Goal: Communication & Community: Answer question/provide support

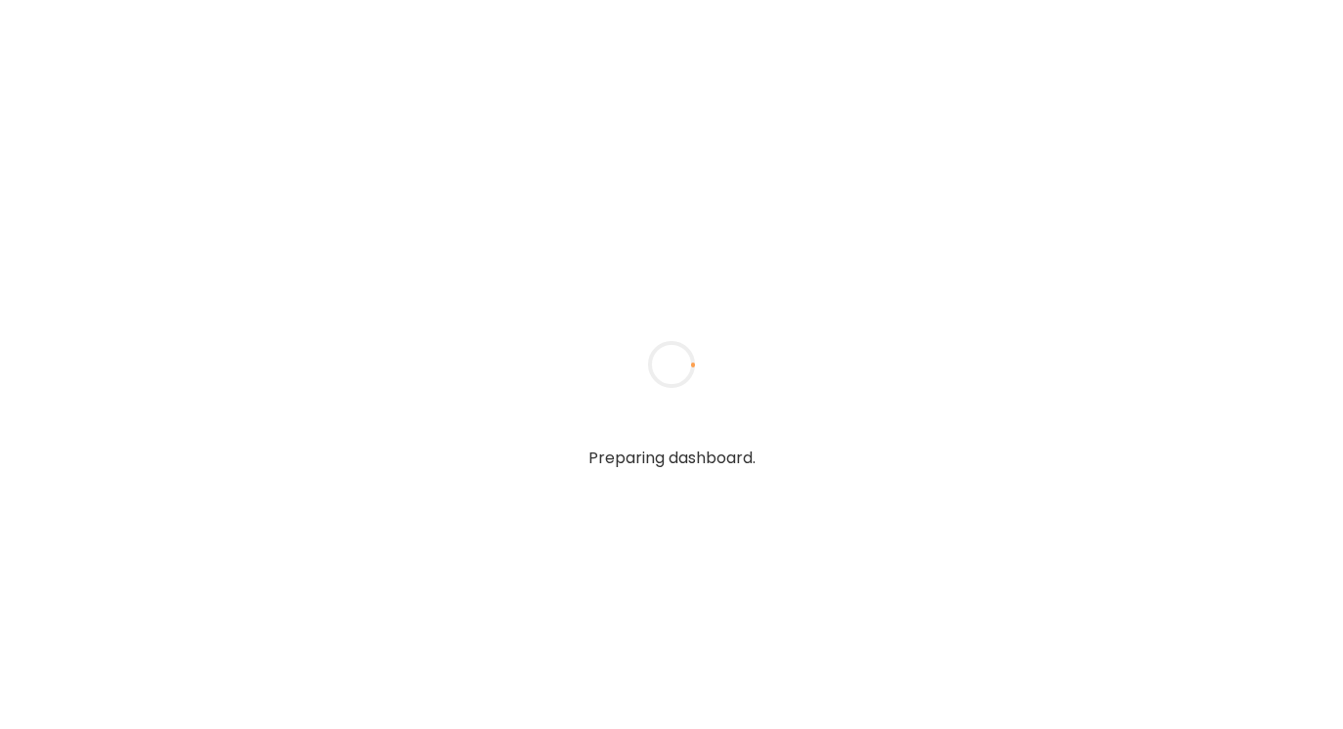
type textarea "**********"
type input "**********"
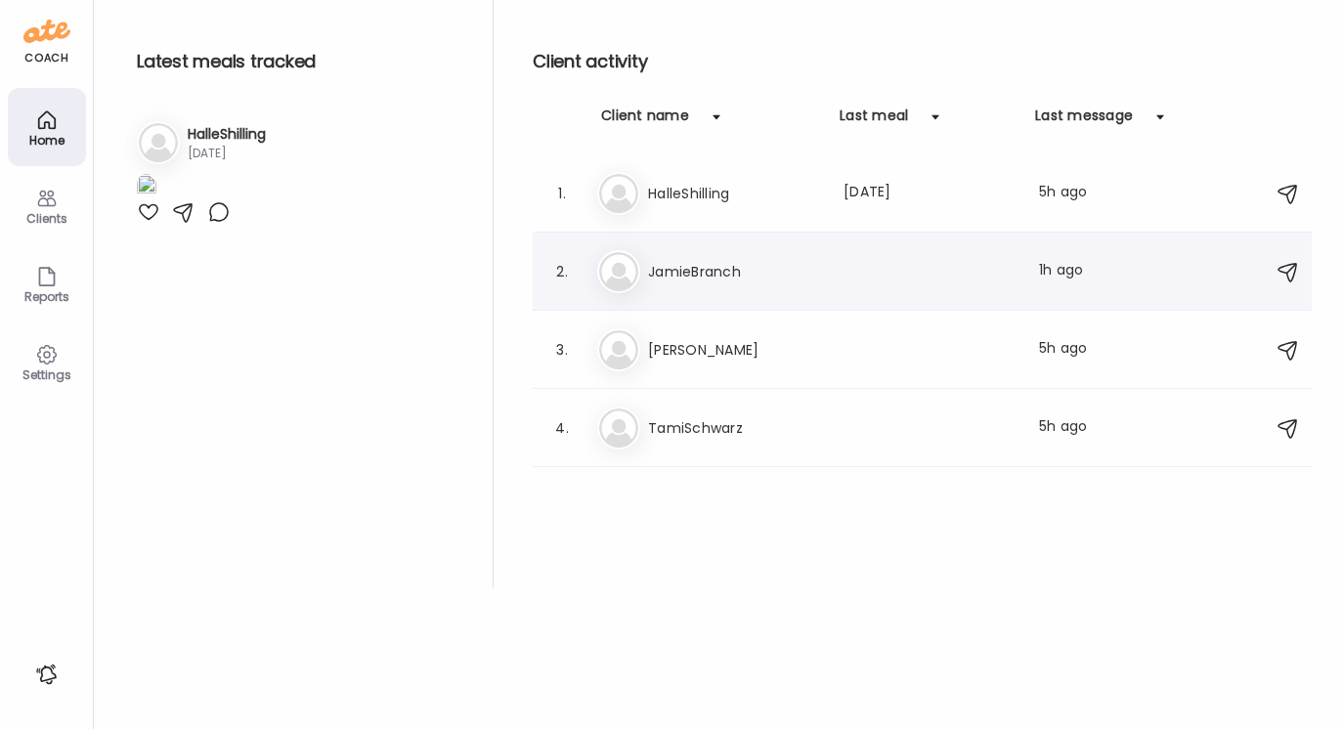
click at [673, 261] on h3 "JamieBranch" at bounding box center [734, 271] width 172 height 23
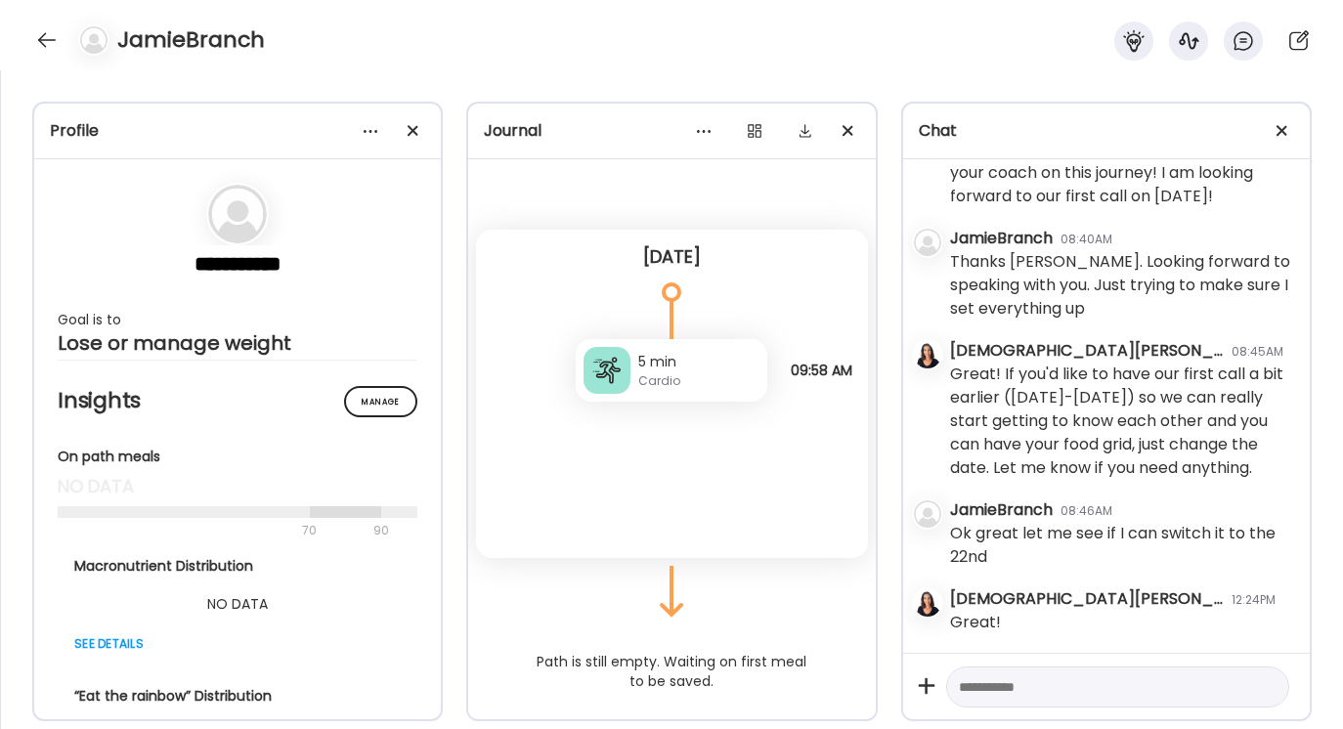
scroll to position [26, 0]
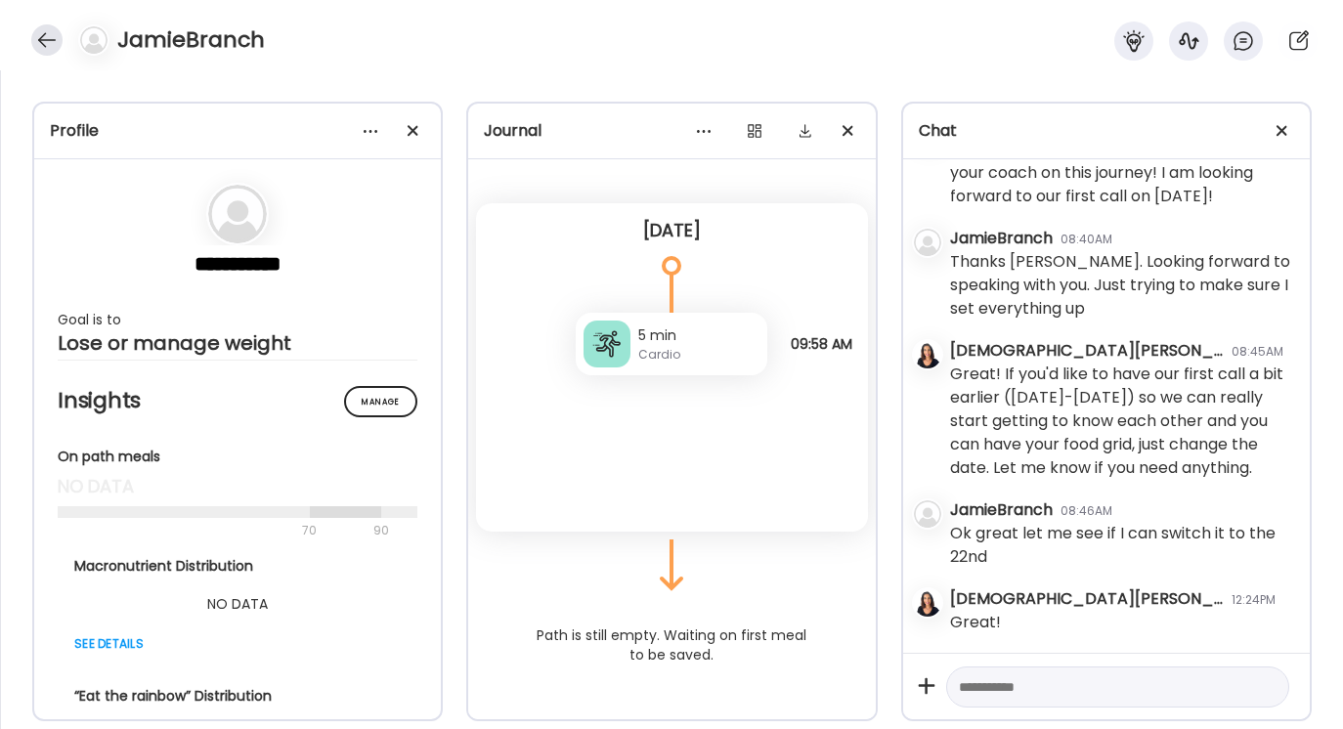
click at [44, 32] on div at bounding box center [46, 39] width 31 height 31
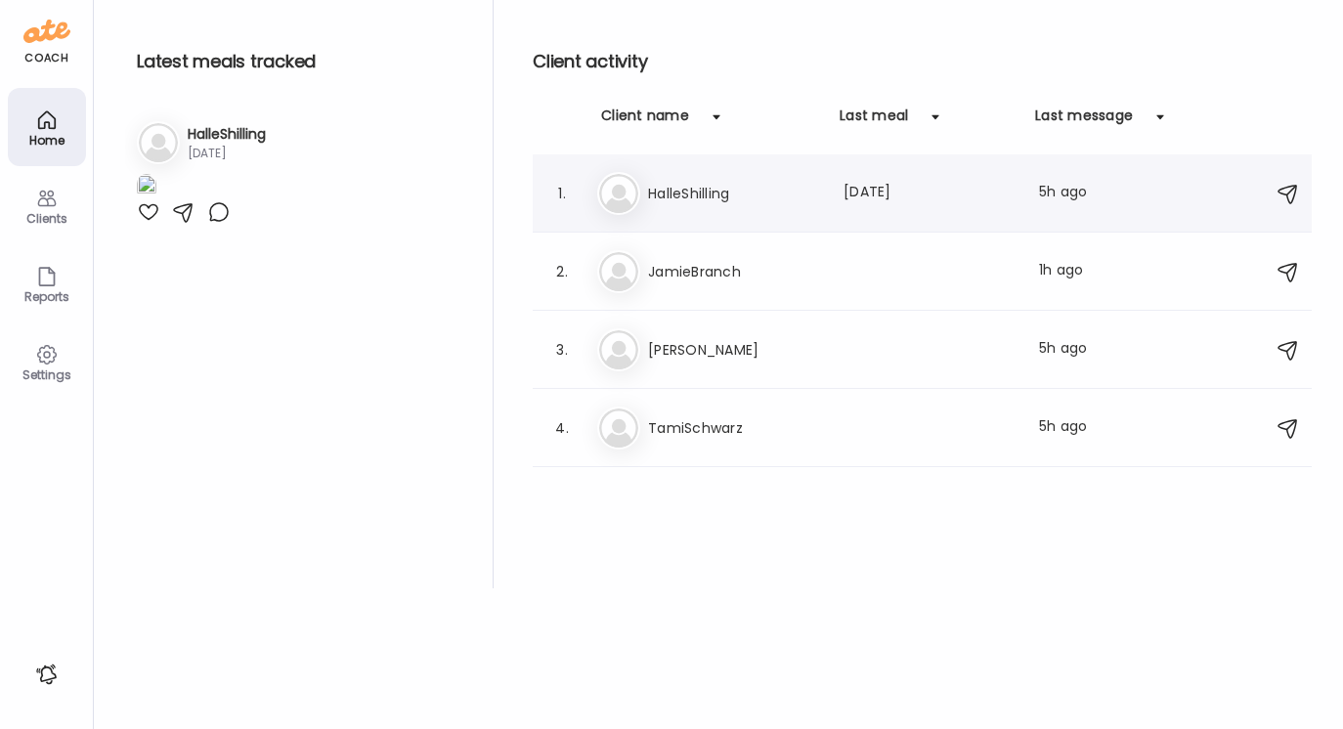
click at [714, 195] on h3 "HalleShilling" at bounding box center [734, 193] width 172 height 23
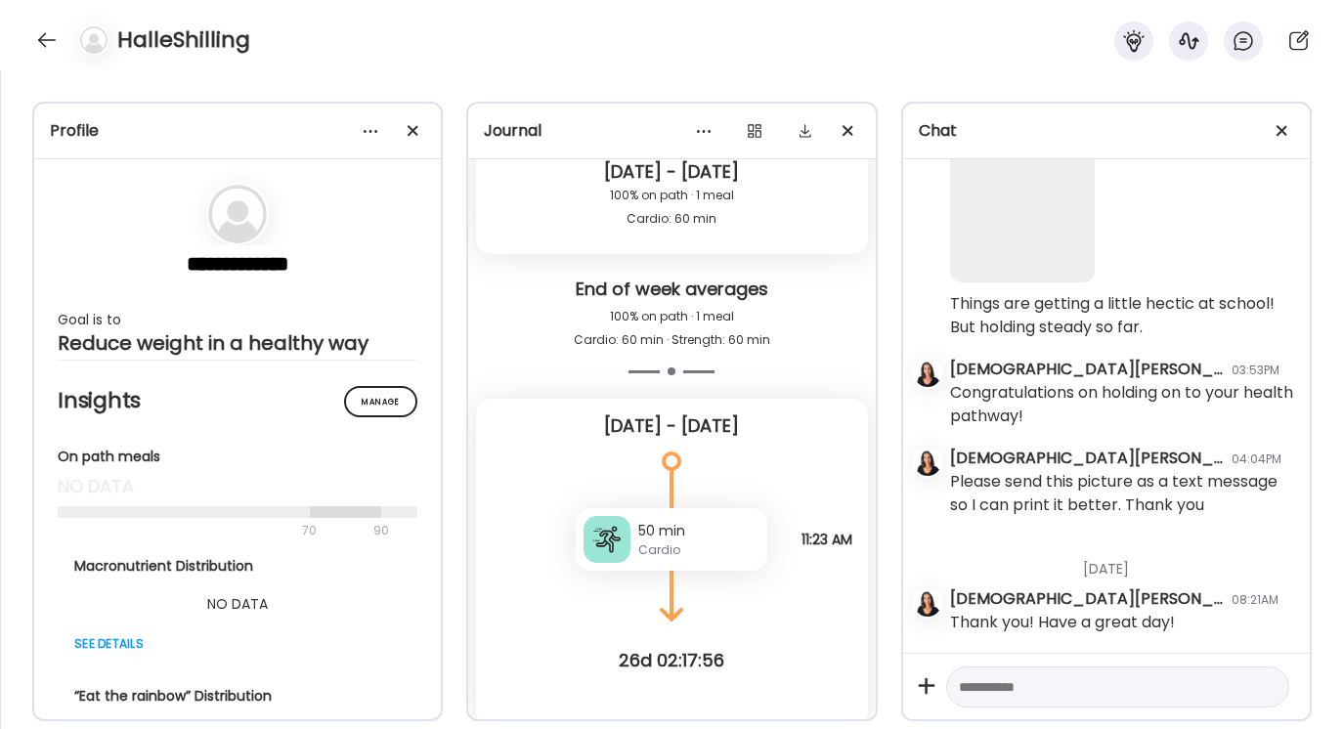
scroll to position [63870, 0]
click at [974, 684] on textarea at bounding box center [1100, 687] width 283 height 23
type textarea "*"
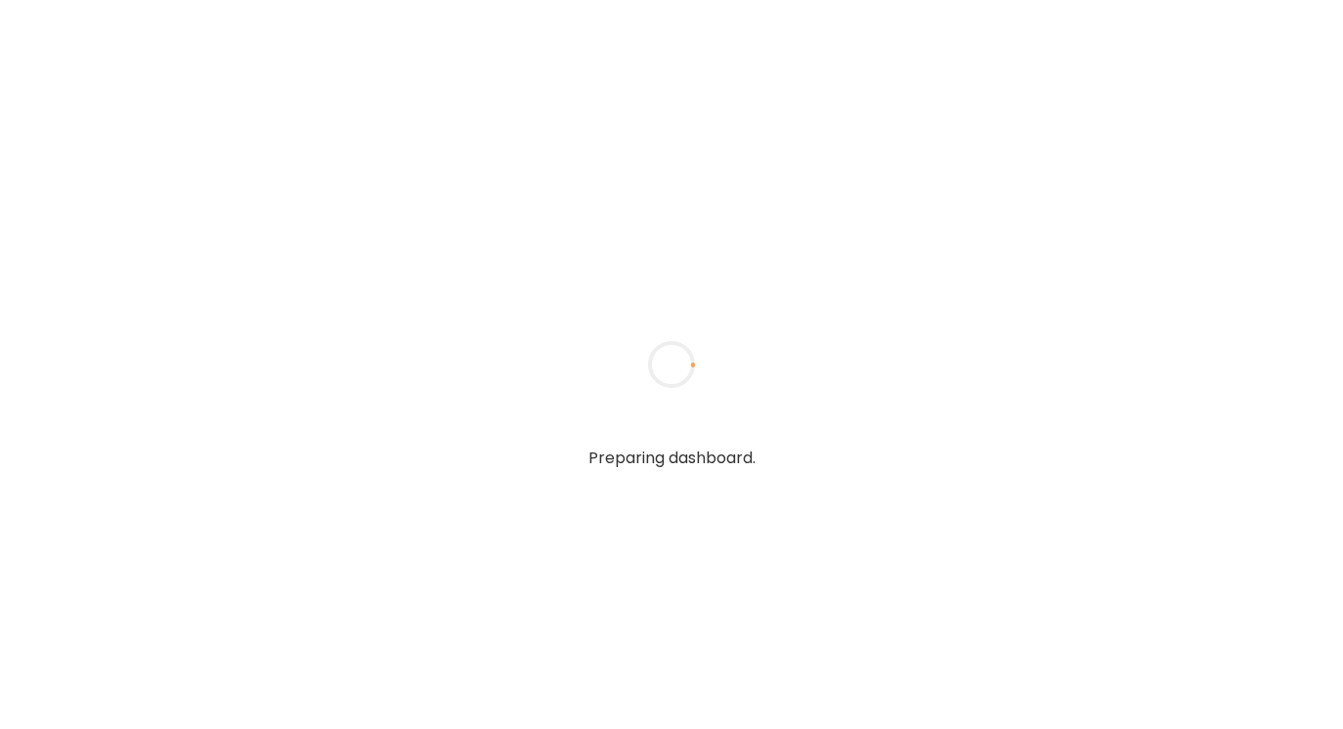
type input "**********"
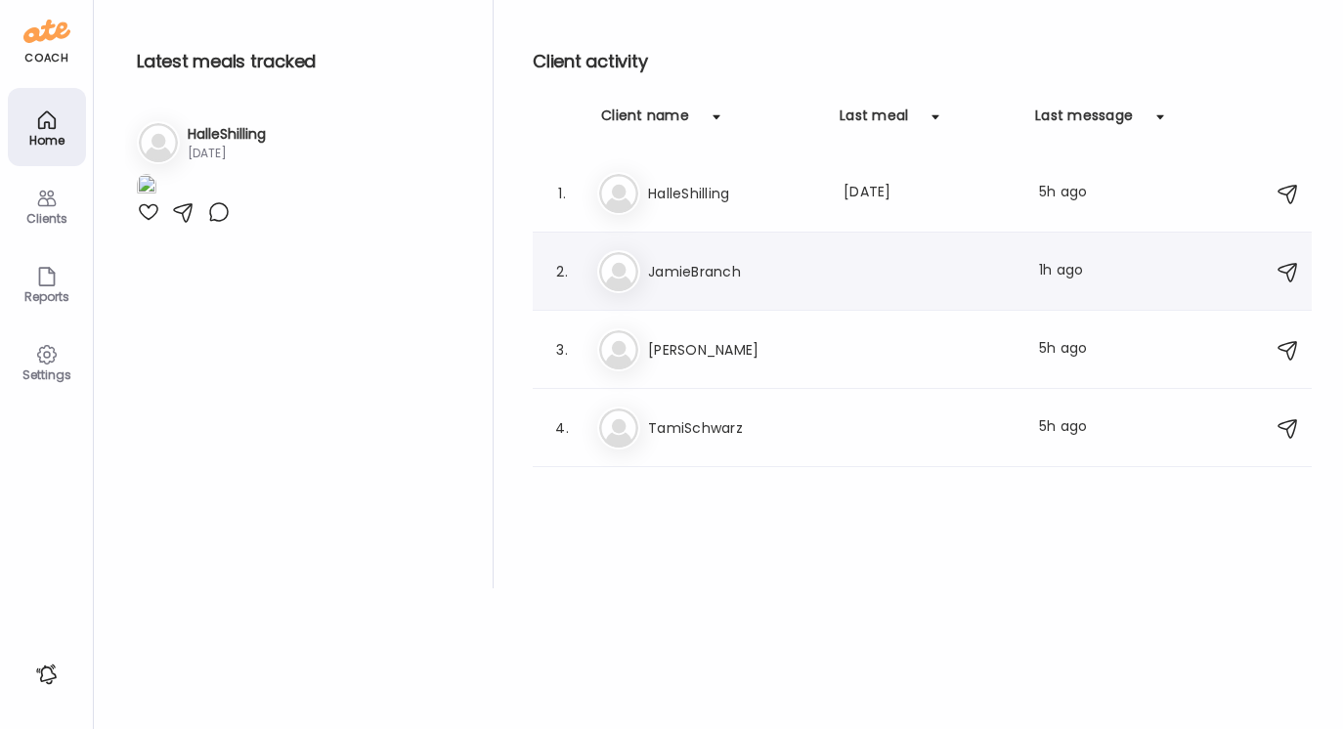
click at [691, 272] on h3 "JamieBranch" at bounding box center [734, 271] width 172 height 23
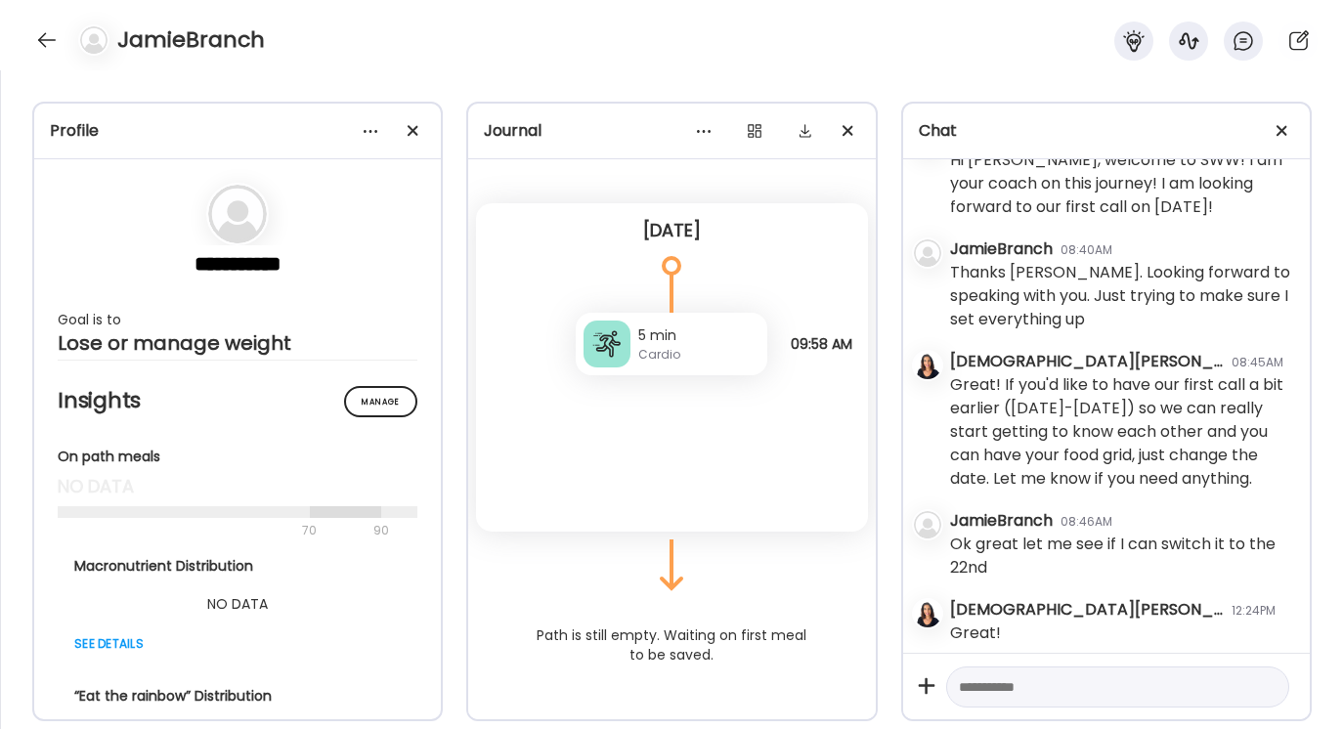
scroll to position [99, 0]
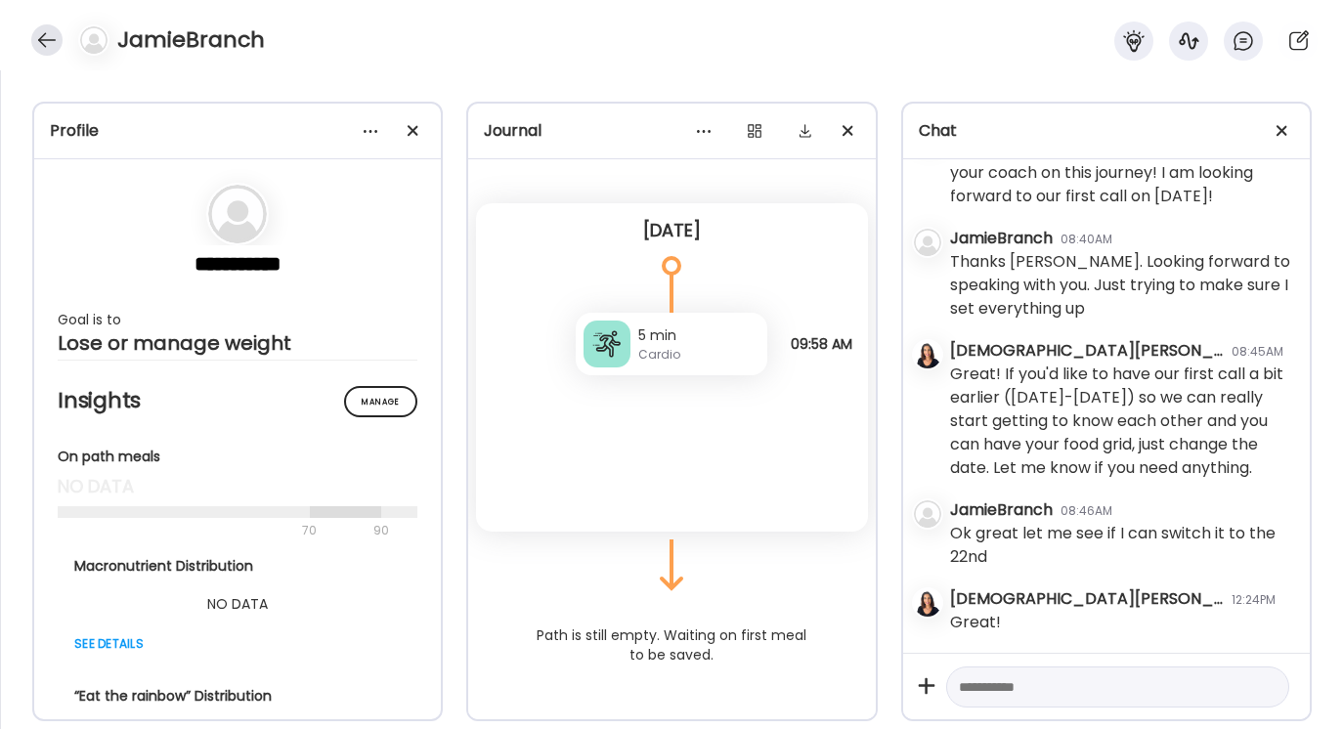
click at [42, 35] on div at bounding box center [46, 39] width 31 height 31
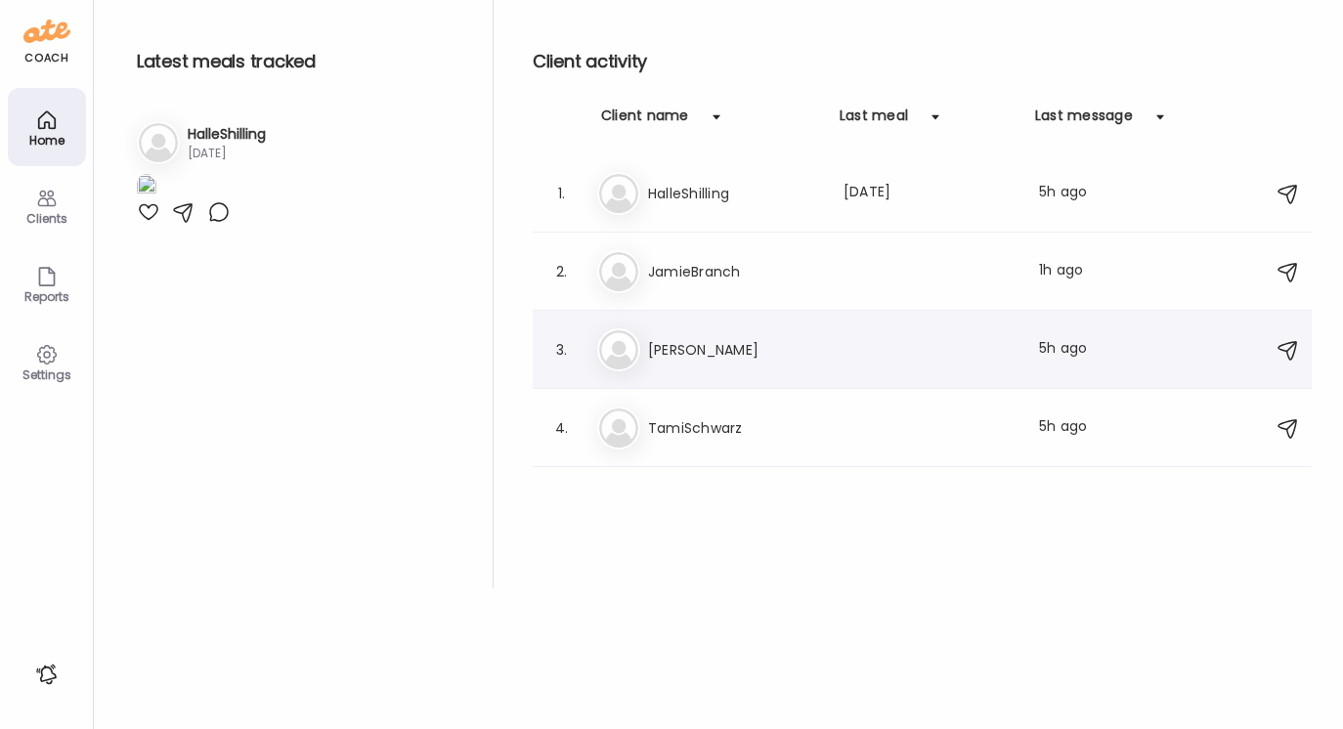
click at [675, 360] on h3 "[PERSON_NAME]" at bounding box center [734, 349] width 172 height 23
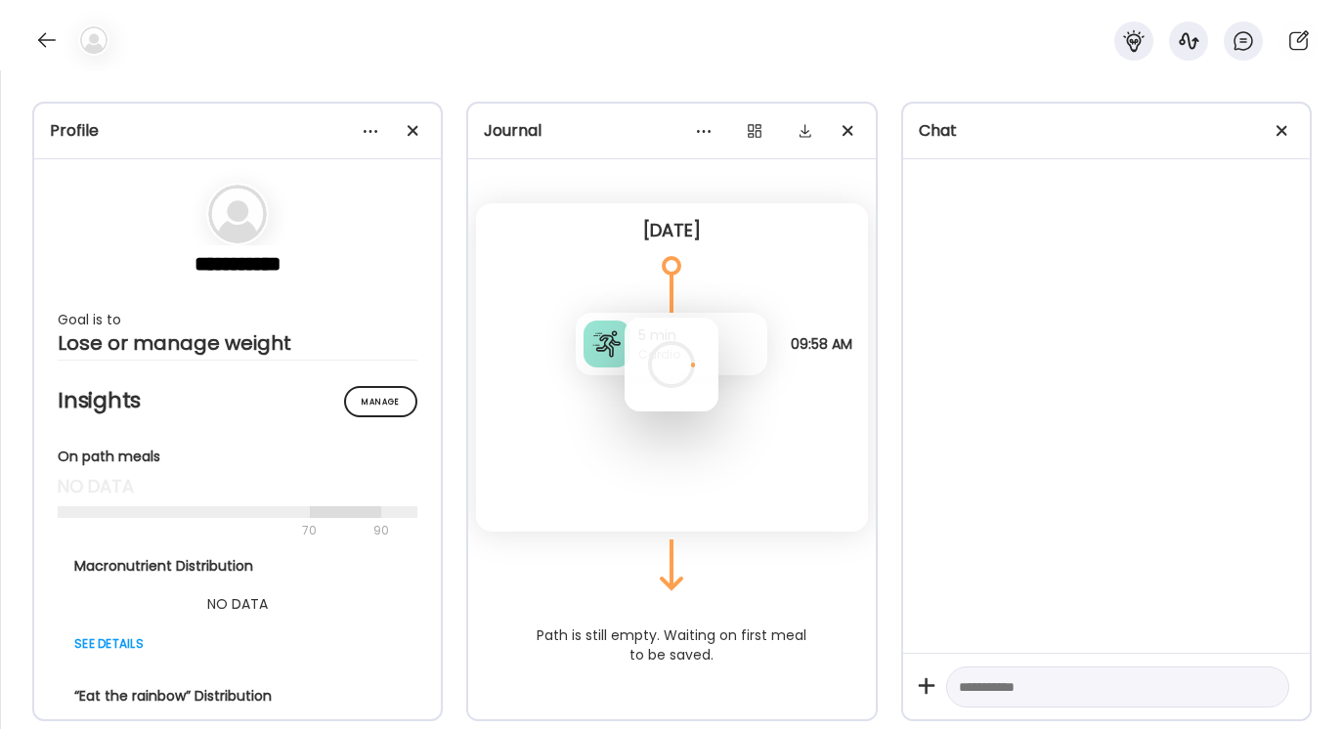
scroll to position [0, 0]
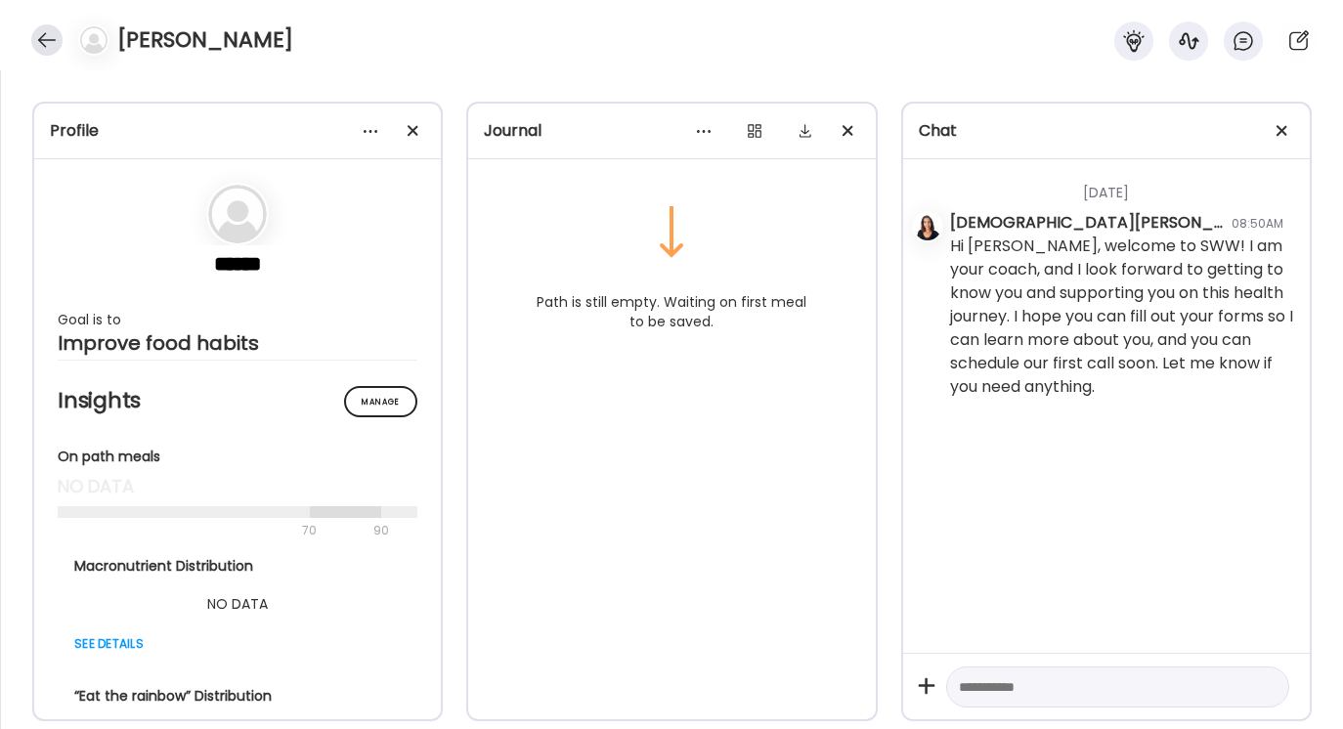
click at [48, 40] on div at bounding box center [46, 39] width 31 height 31
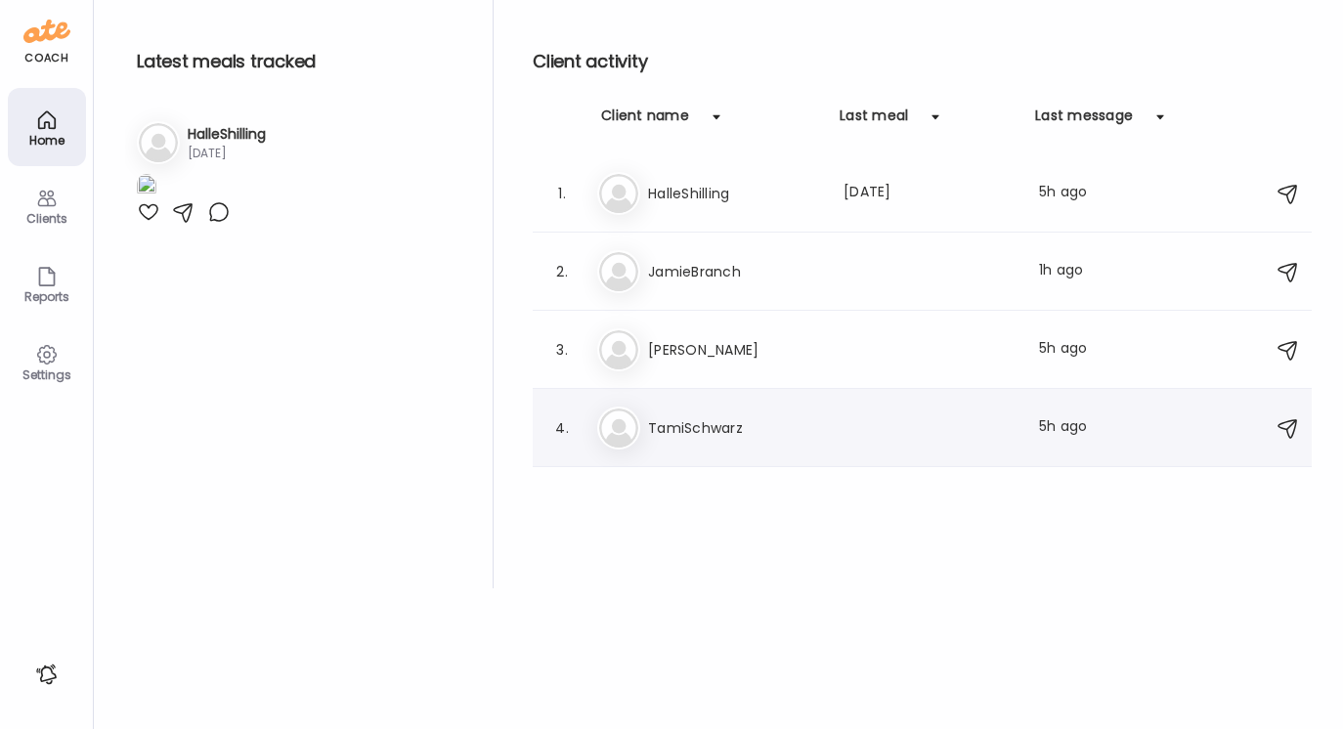
click at [690, 420] on h3 "TamiSchwarz" at bounding box center [734, 427] width 172 height 23
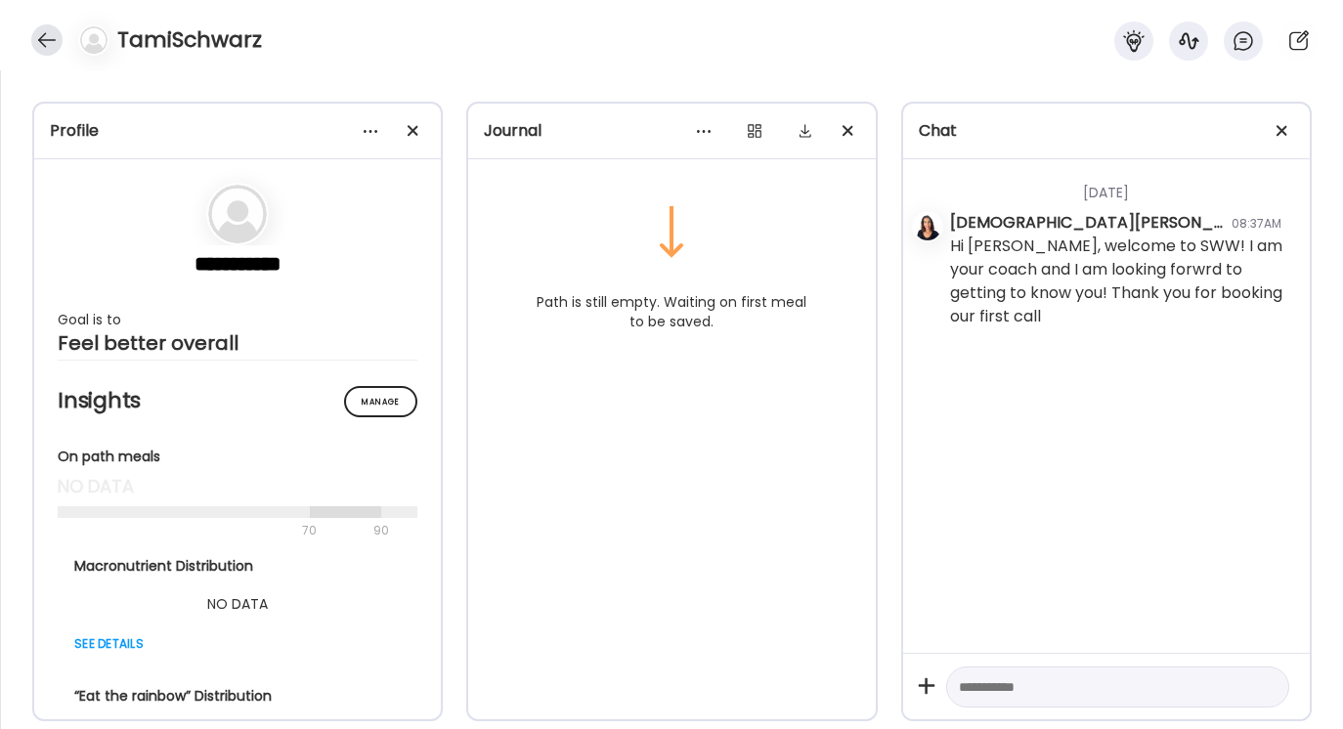
click at [42, 36] on div at bounding box center [46, 39] width 31 height 31
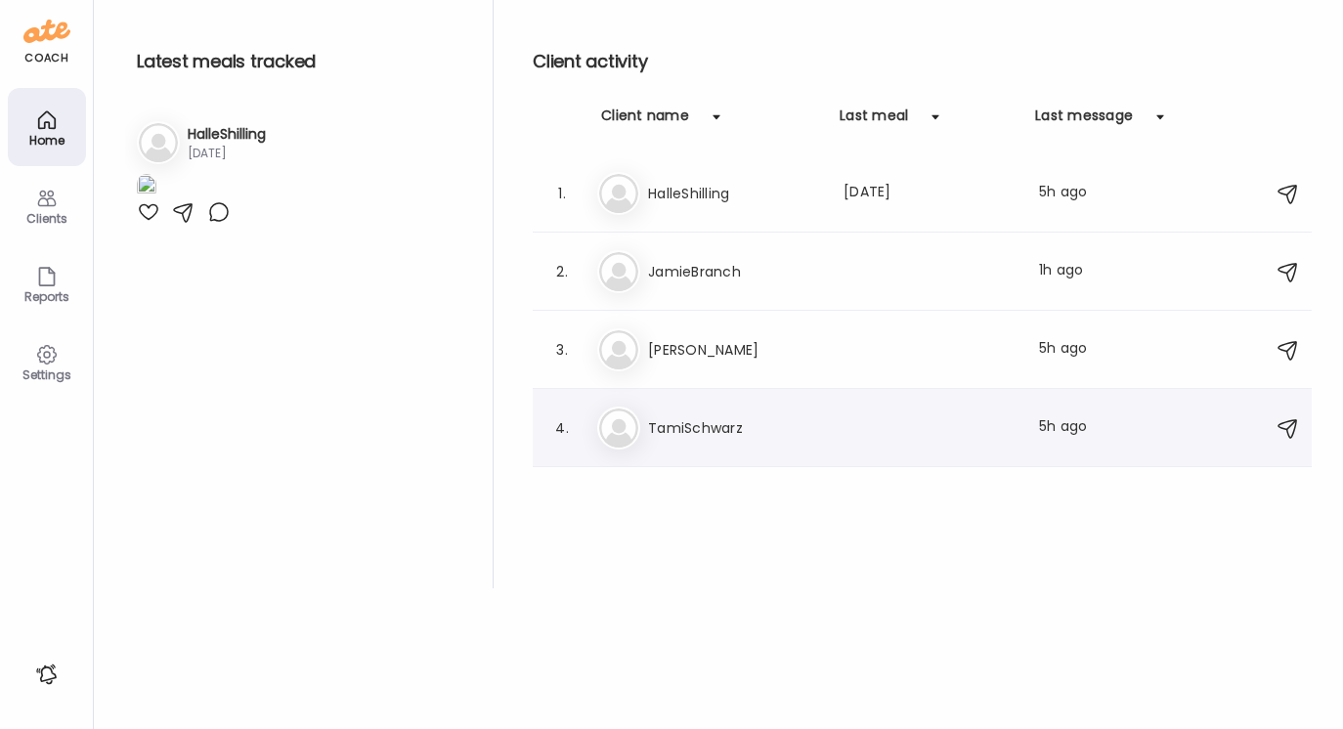
click at [701, 429] on h3 "TamiSchwarz" at bounding box center [734, 427] width 172 height 23
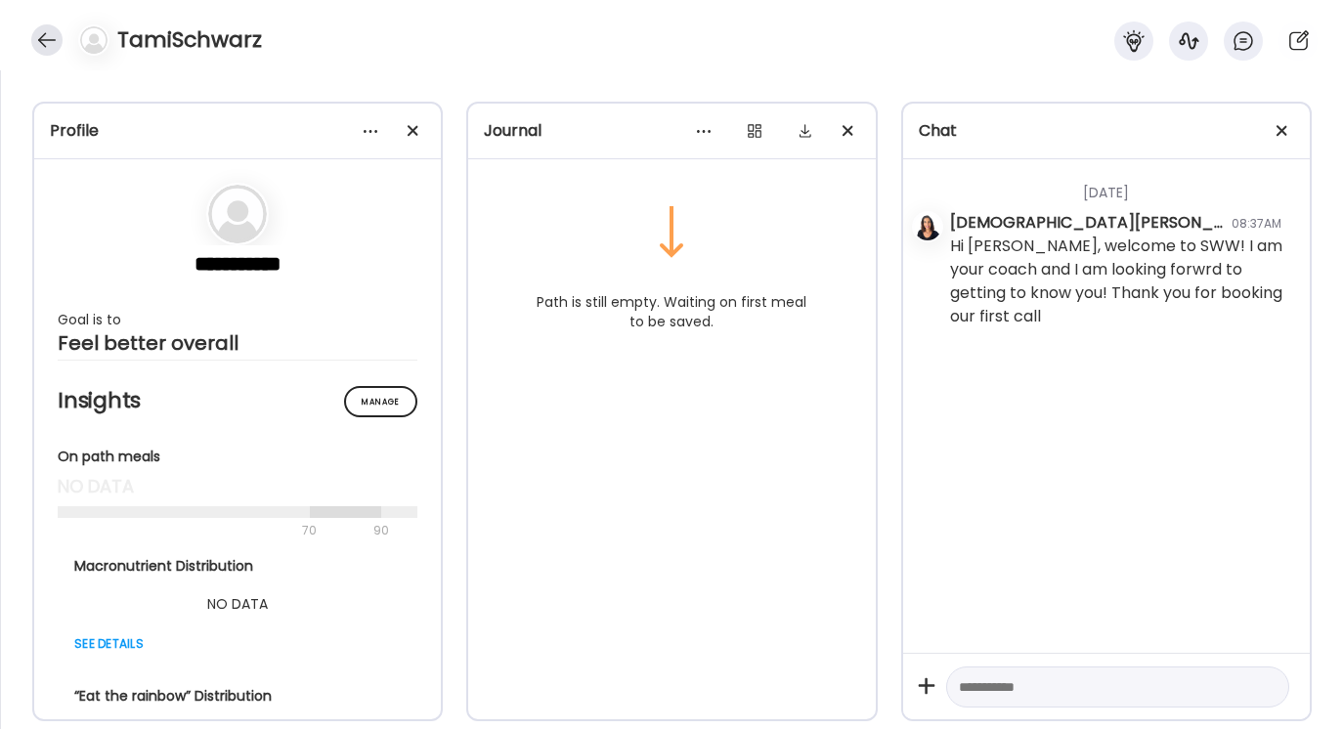
click at [46, 39] on div at bounding box center [46, 39] width 31 height 31
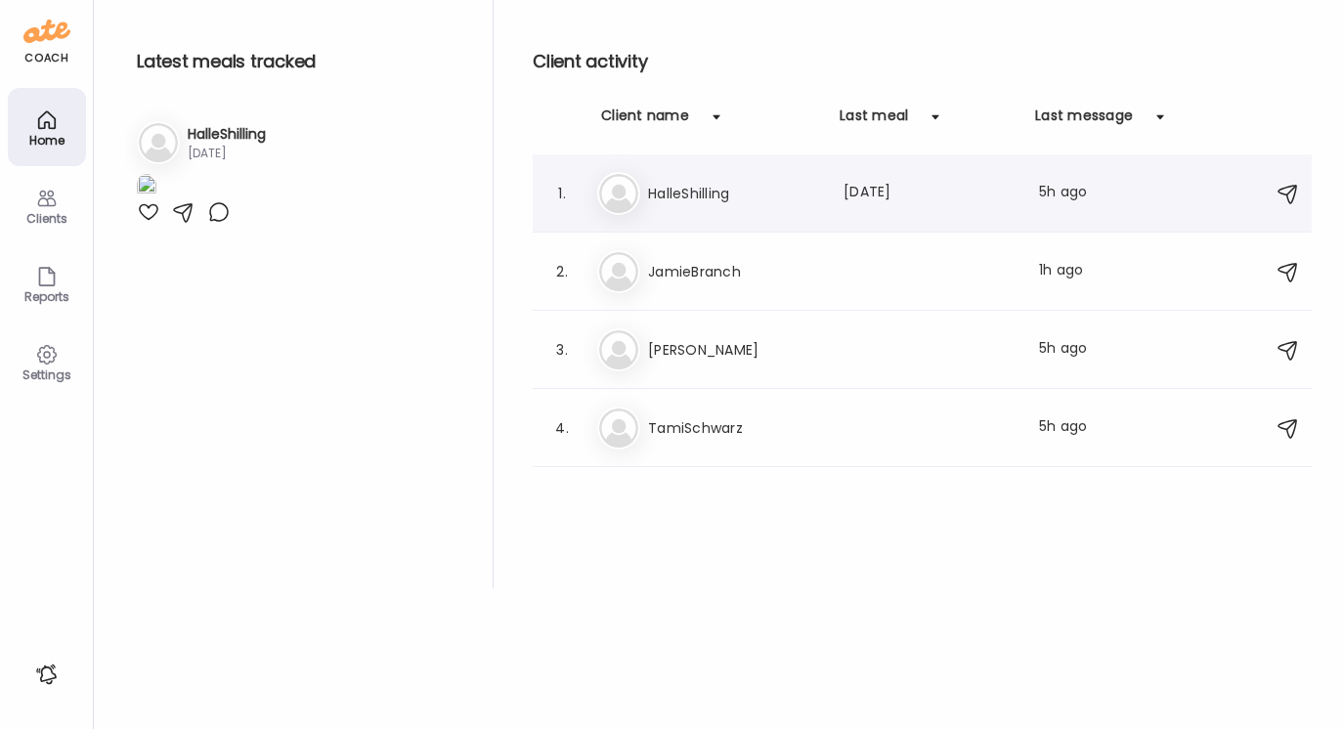
click at [693, 194] on h3 "HalleShilling" at bounding box center [734, 193] width 172 height 23
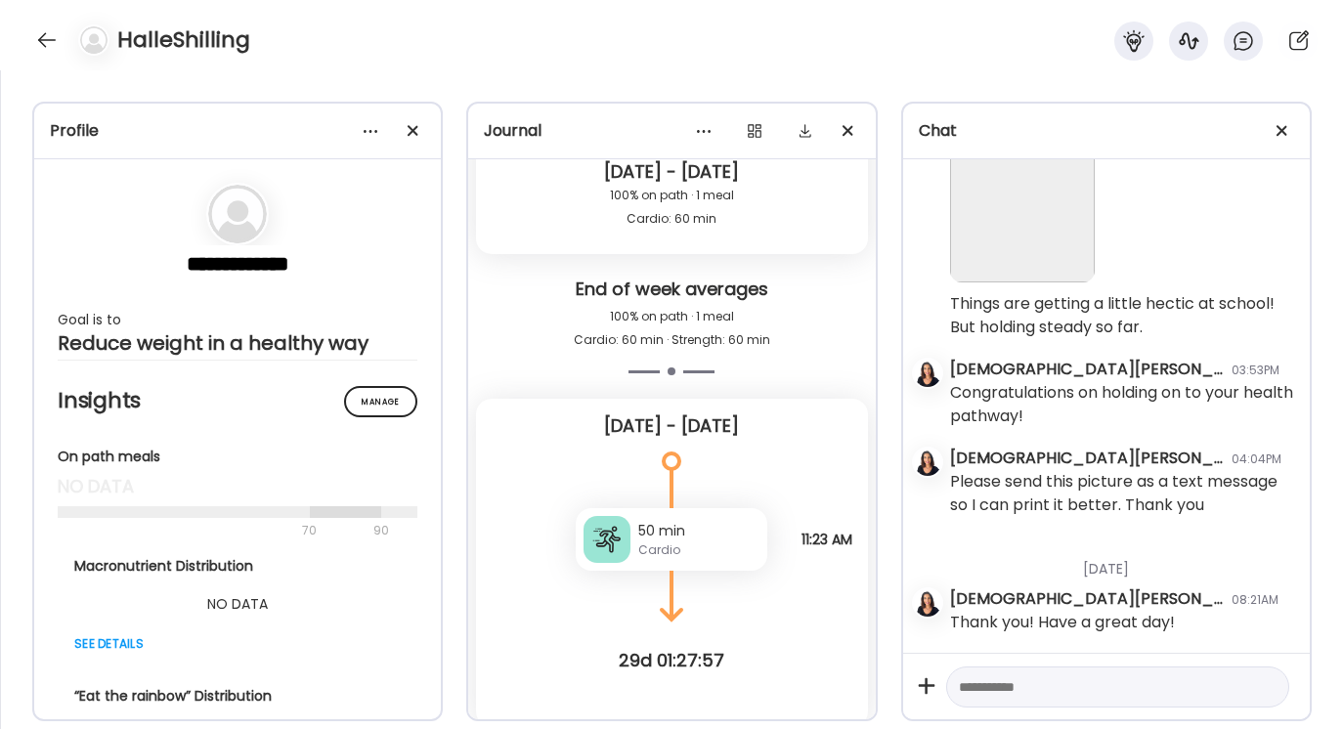
scroll to position [63870, 0]
click at [982, 671] on div at bounding box center [1117, 688] width 343 height 42
click at [965, 691] on textarea at bounding box center [1100, 687] width 283 height 23
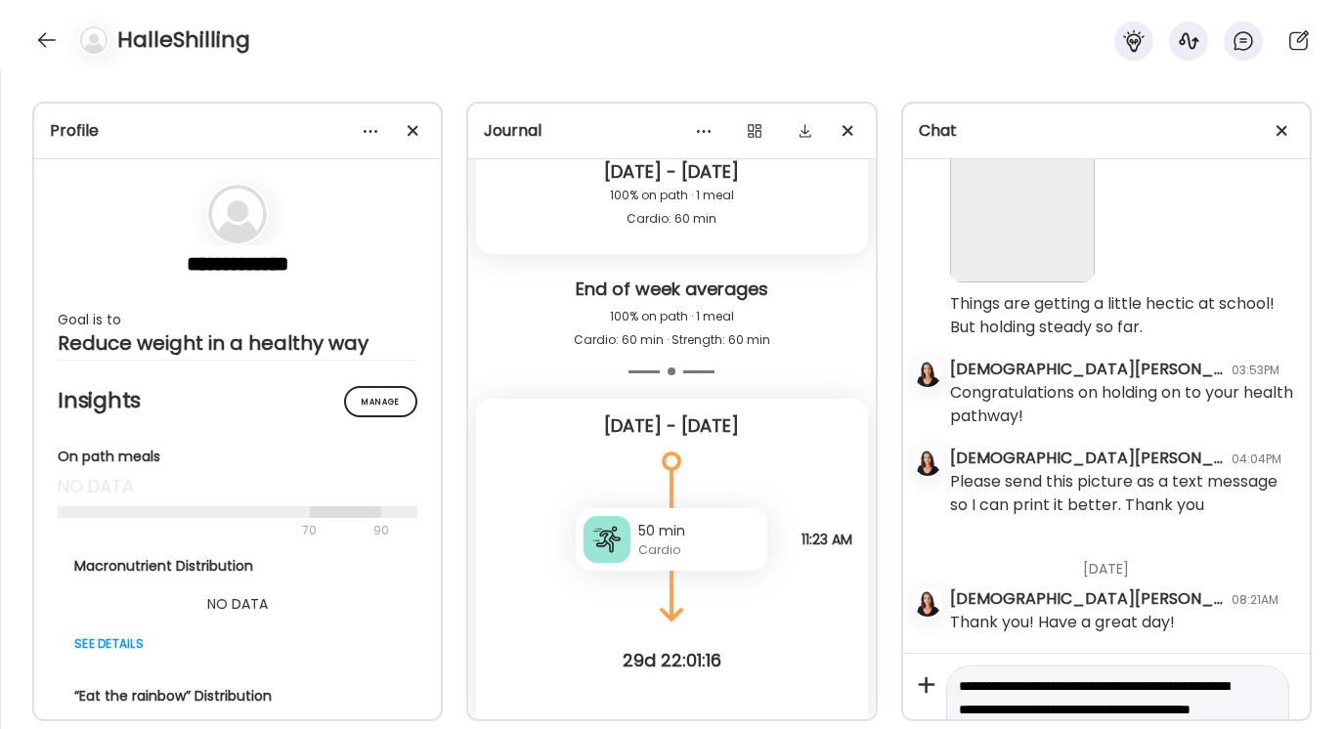
scroll to position [46, 0]
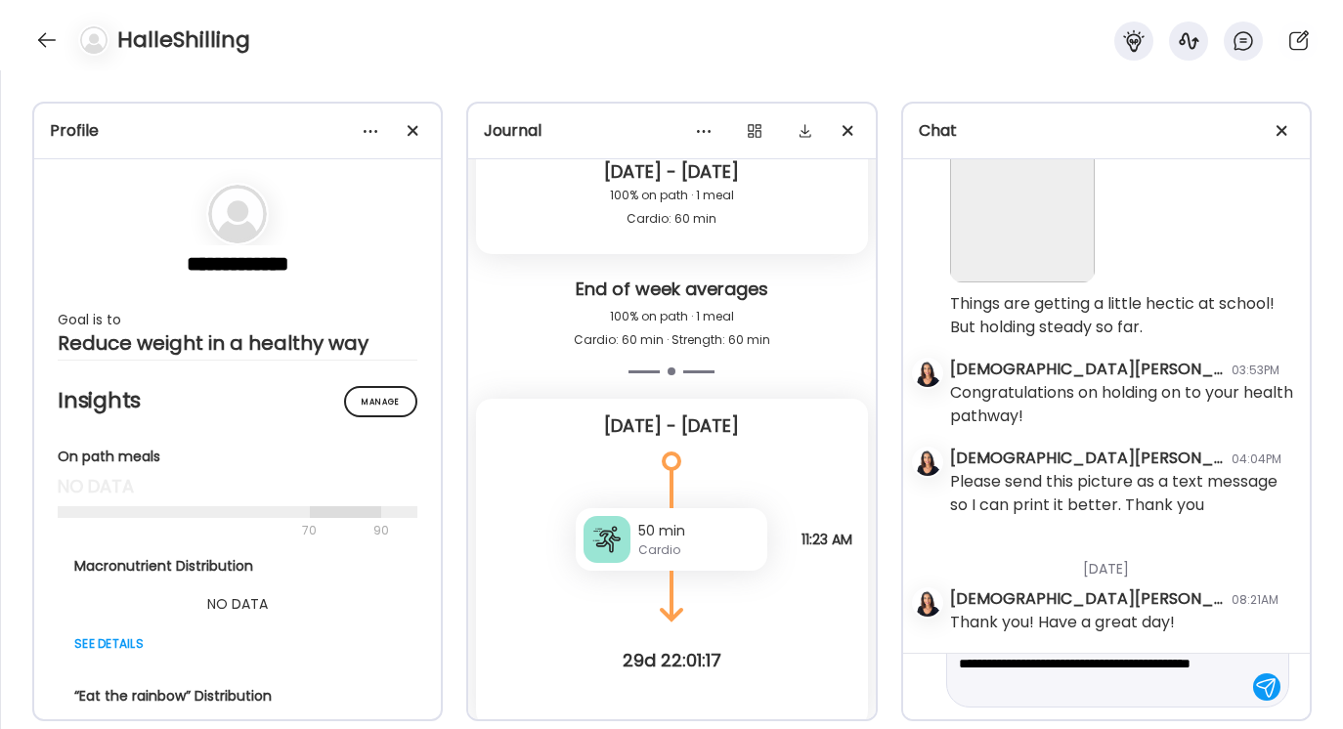
drag, startPoint x: 960, startPoint y: 684, endPoint x: 1090, endPoint y: 728, distance: 137.3
click at [1090, 728] on div "**********" at bounding box center [671, 399] width 1343 height 659
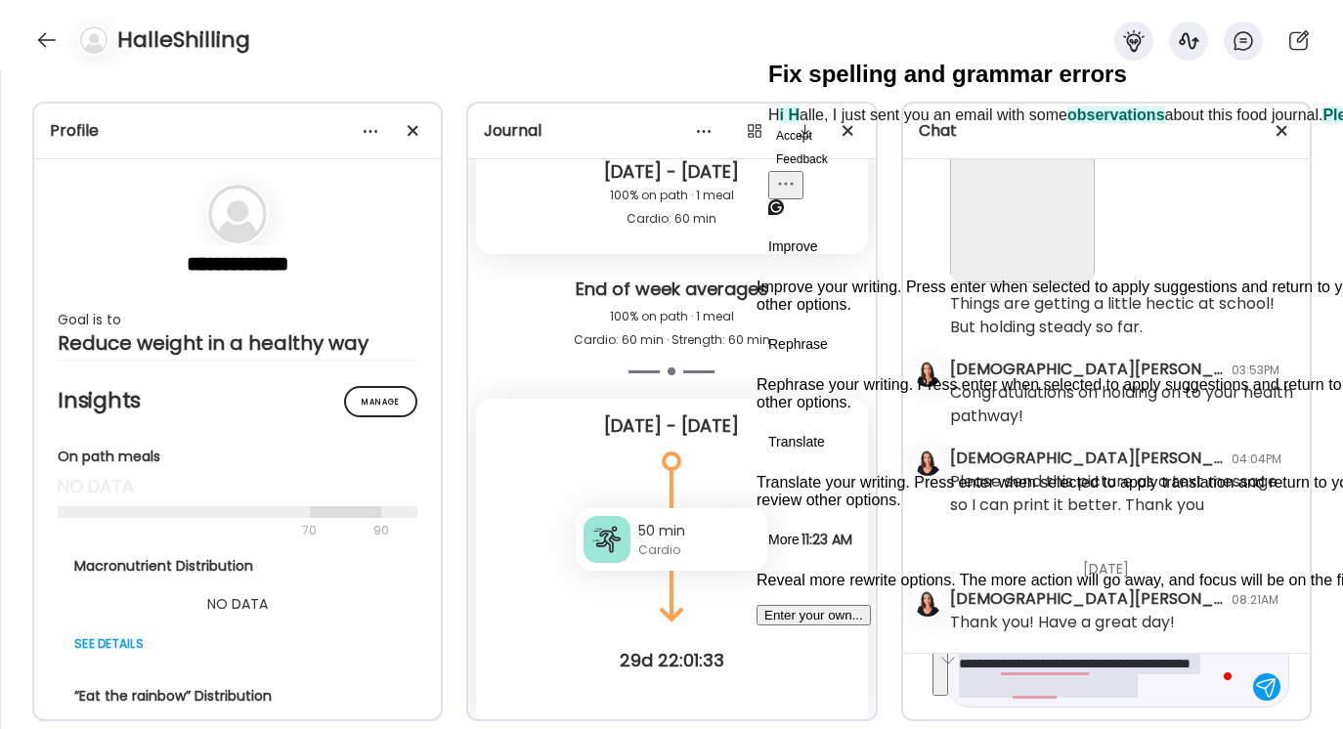
click at [820, 148] on button "Accept" at bounding box center [794, 135] width 52 height 23
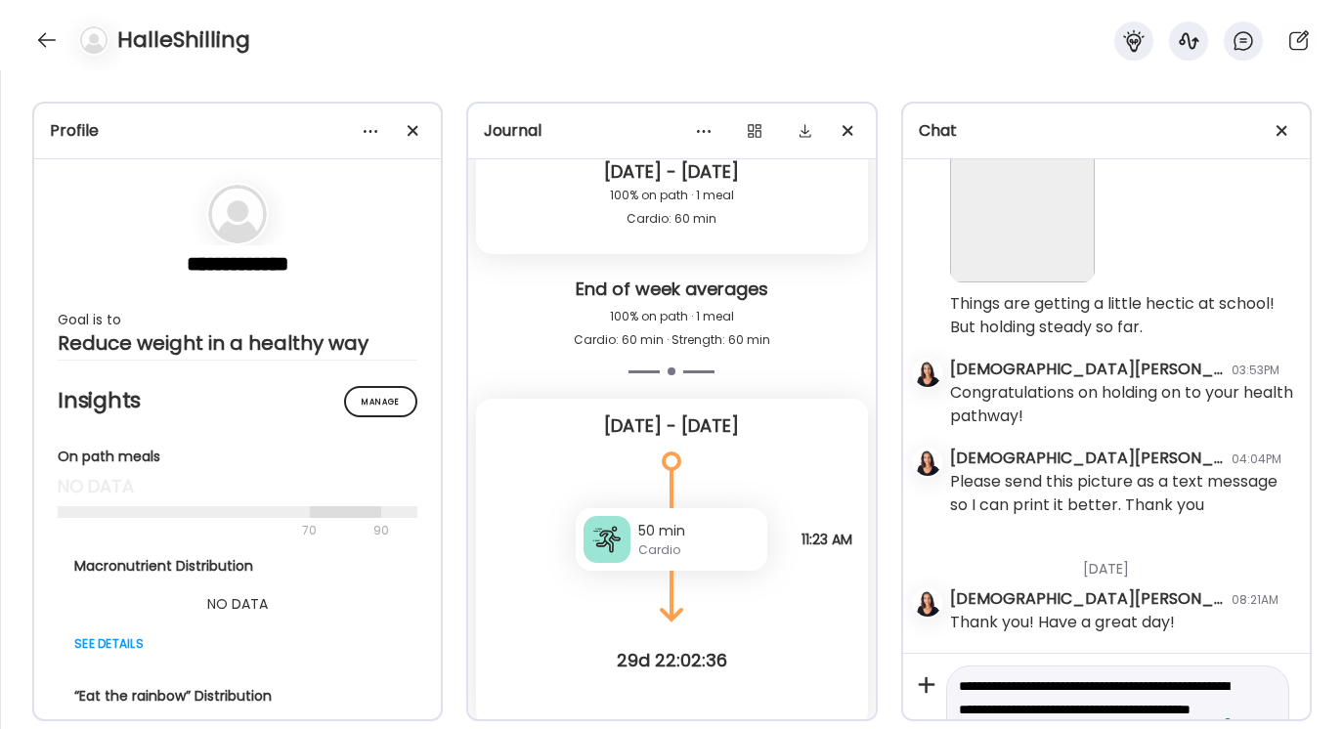
scroll to position [22, 0]
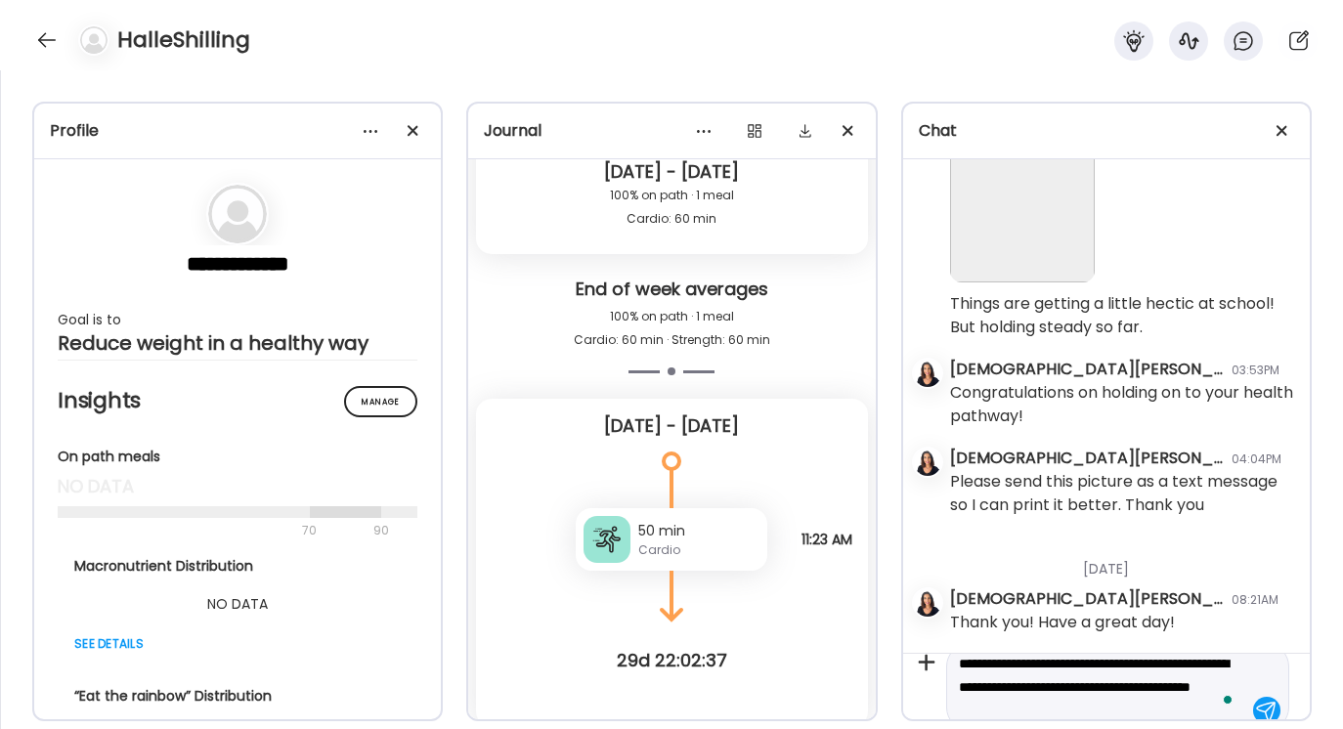
type textarea "**********"
click at [1267, 705] on div at bounding box center [1266, 710] width 27 height 27
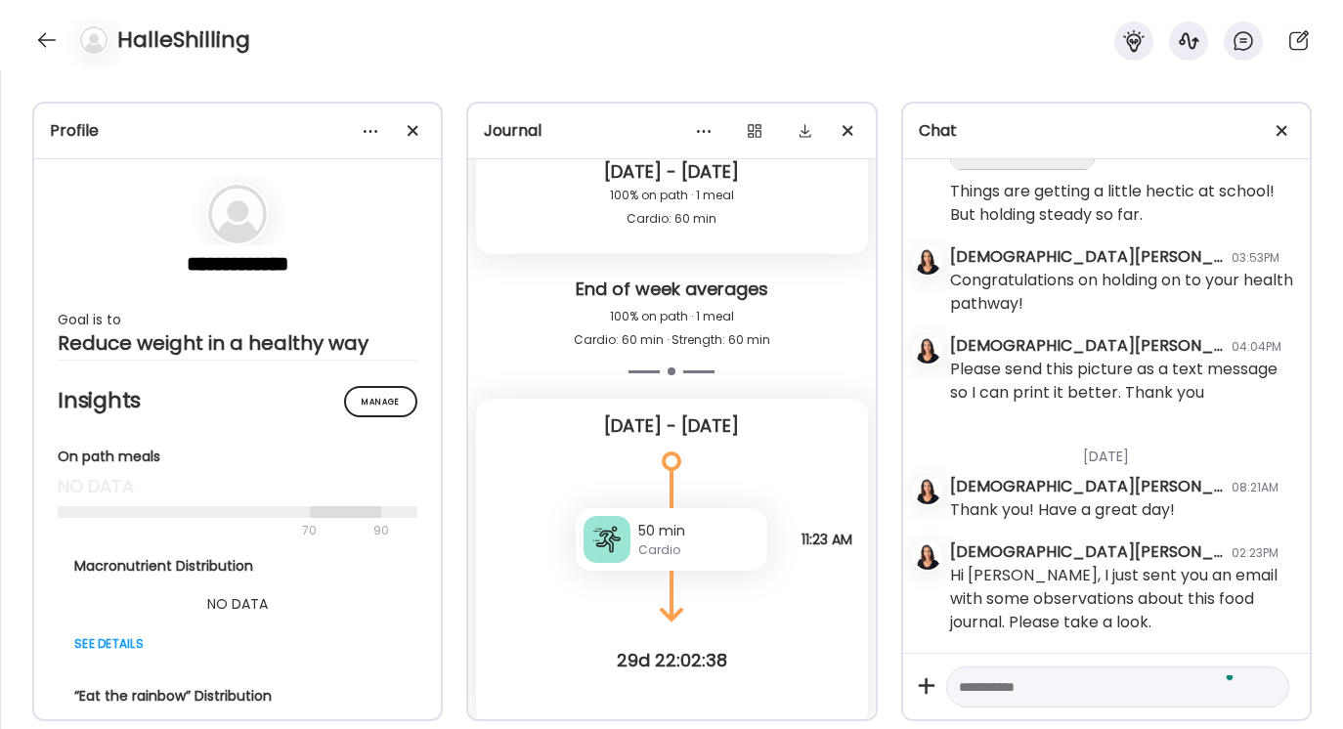
scroll to position [63983, 0]
